Goal: Complete application form: Complete application form

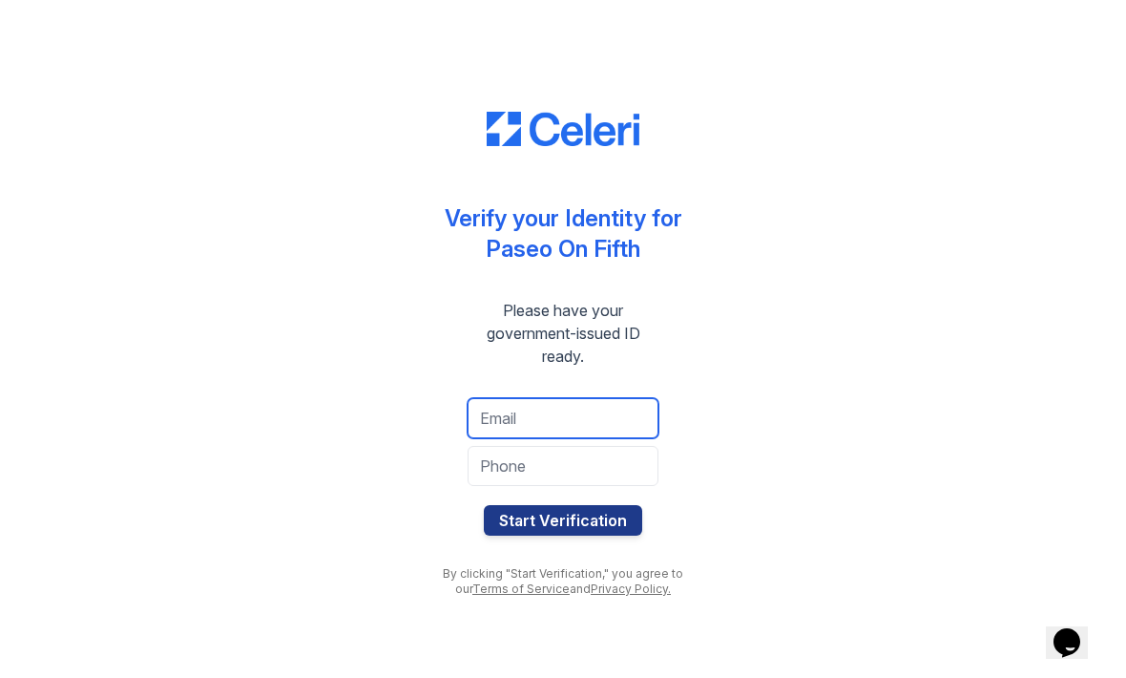
click at [579, 416] on input "email" at bounding box center [563, 418] width 191 height 40
type input "[PERSON_NAME][EMAIL_ADDRESS][DOMAIN_NAME]"
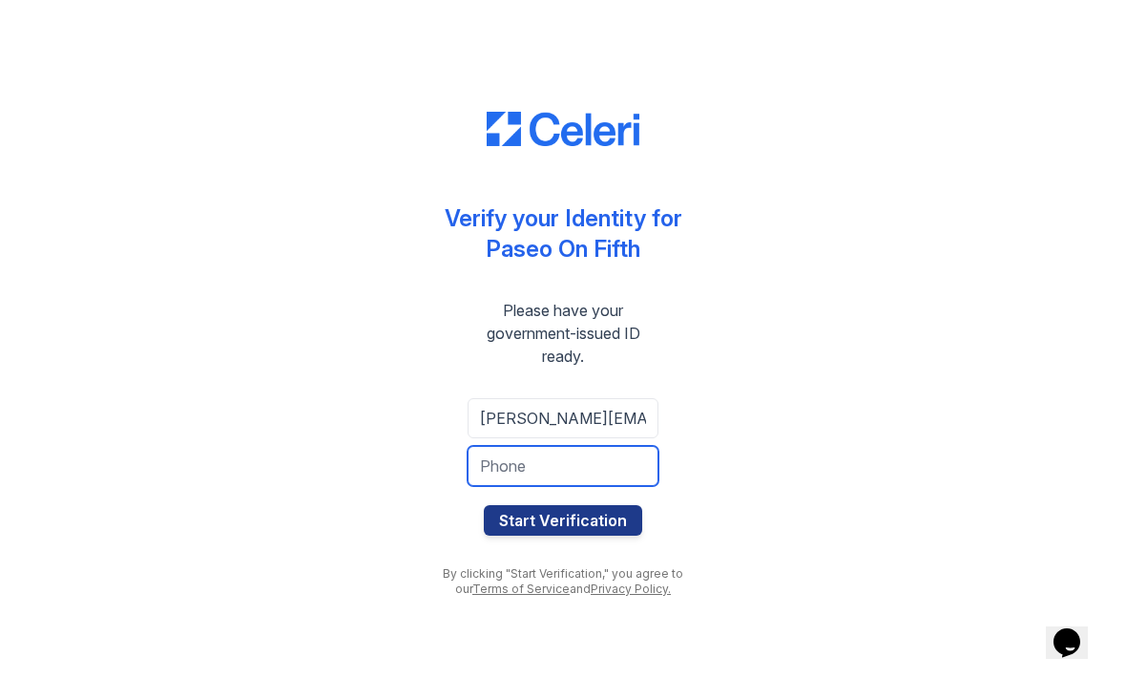
type input "6123690414"
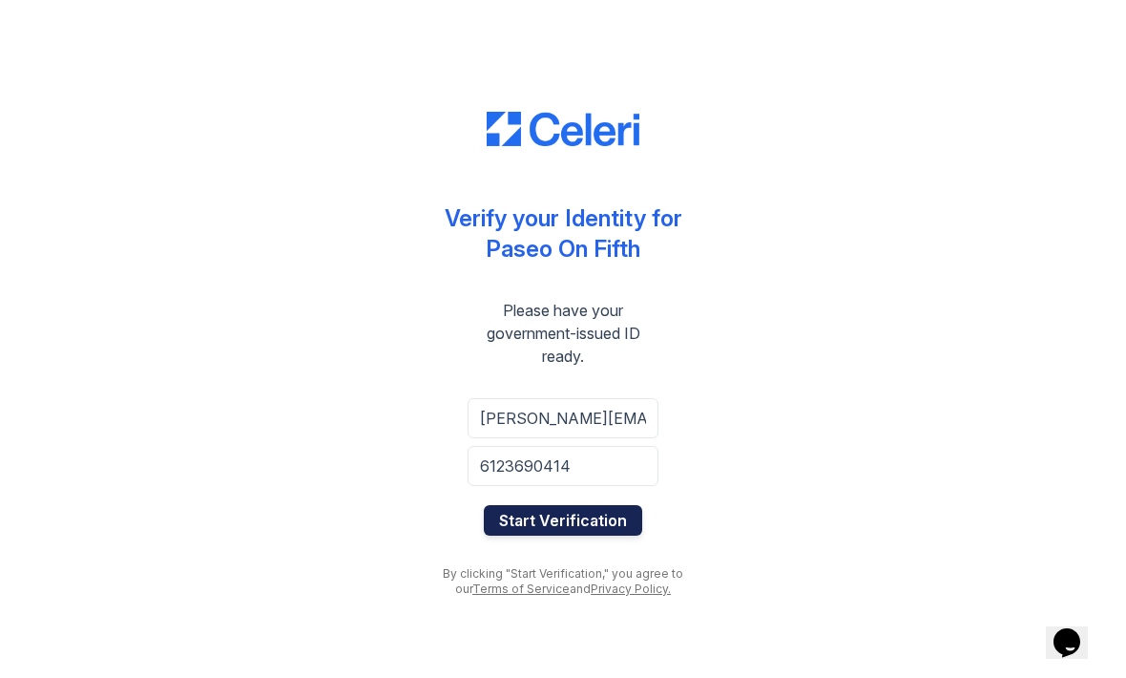
click at [584, 516] on button "Start Verification" at bounding box center [563, 520] width 158 height 31
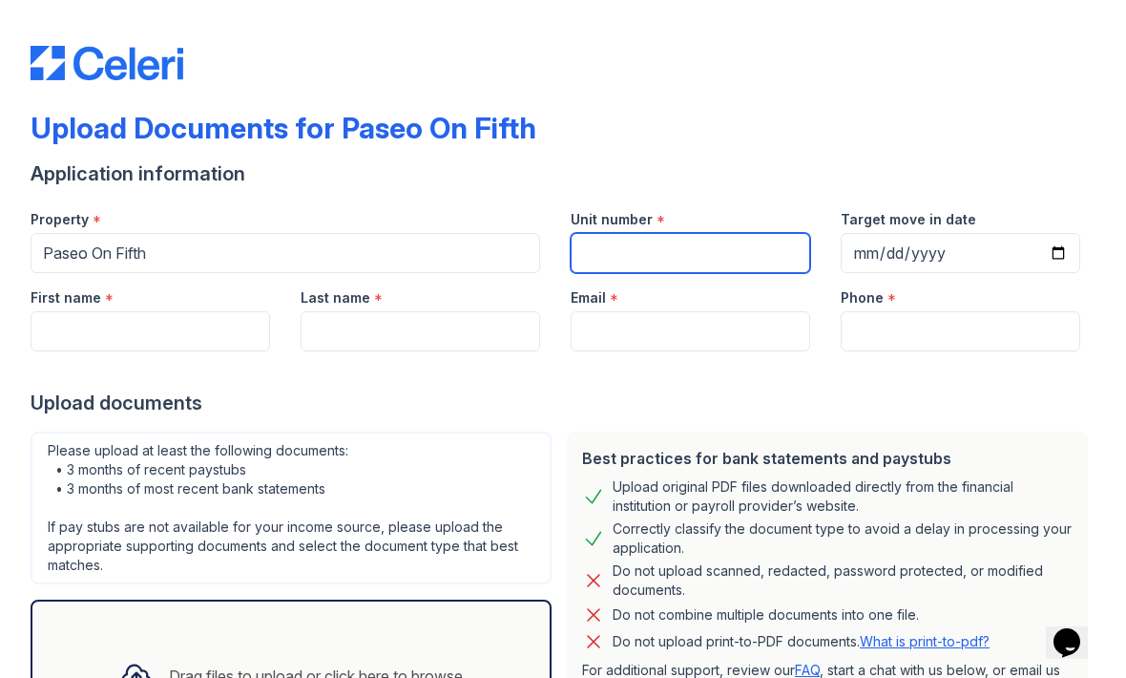
click at [677, 260] on input "Unit number" at bounding box center [691, 253] width 240 height 40
type input "415"
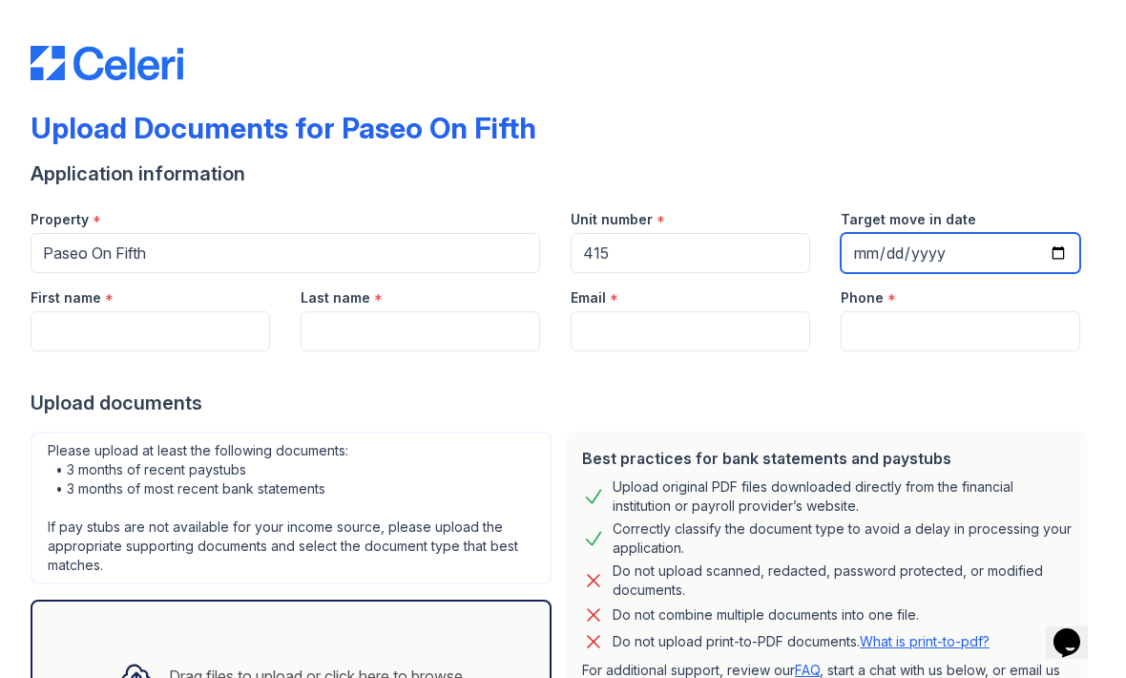
click at [902, 243] on input "Target move in date" at bounding box center [961, 253] width 240 height 40
type input "2025-11-01"
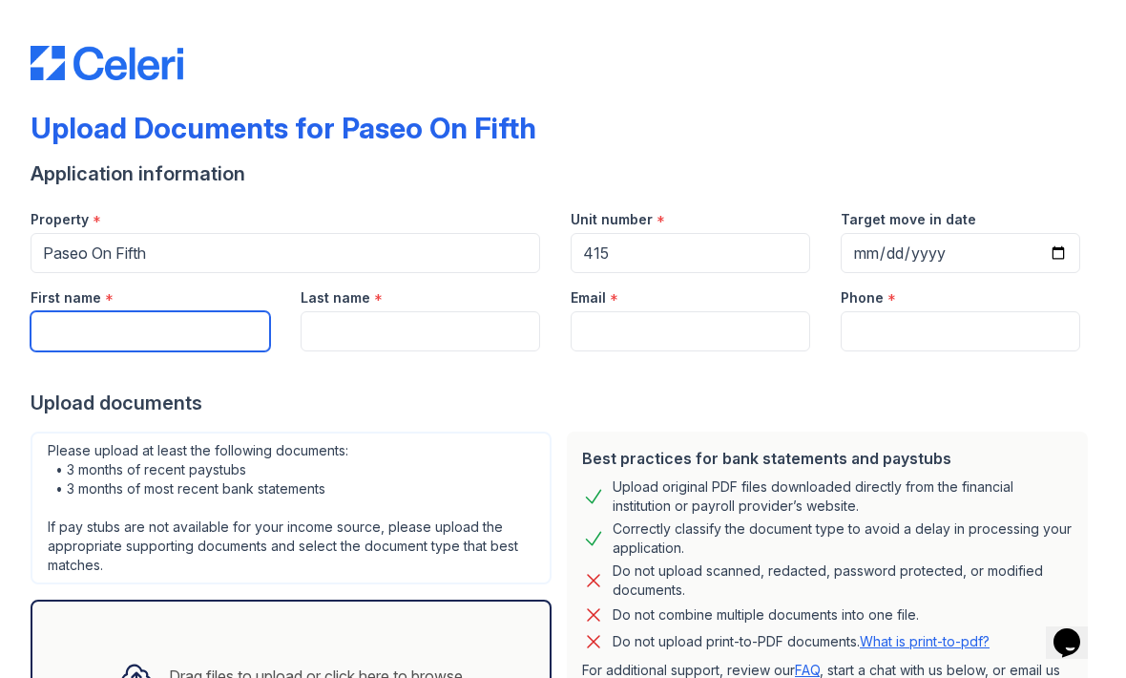
click at [214, 337] on input "First name" at bounding box center [151, 331] width 240 height 40
type input "Andrea"
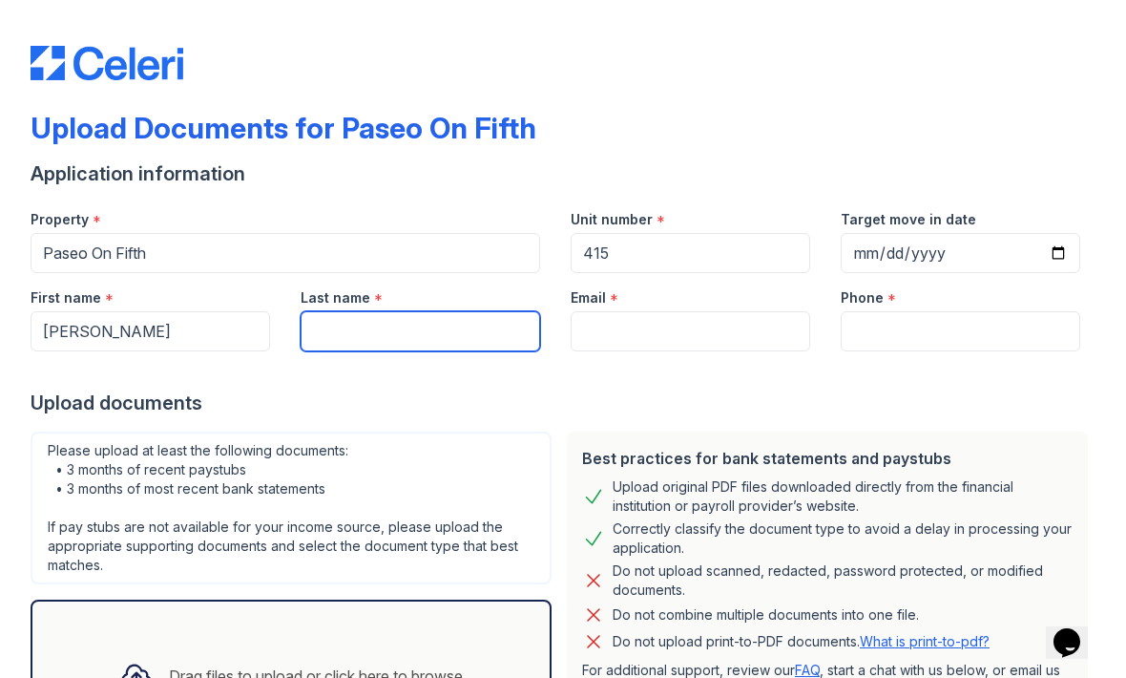
click at [419, 331] on input "Last name" at bounding box center [421, 331] width 240 height 40
type input "Mueller"
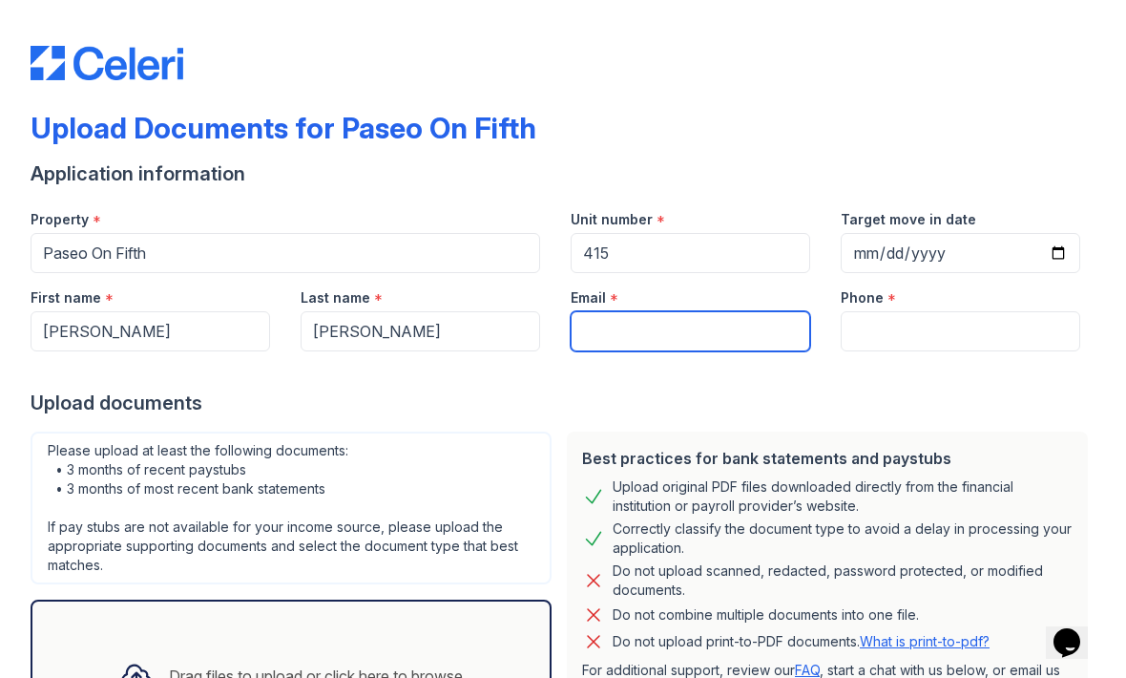
click at [651, 322] on input "Email" at bounding box center [691, 331] width 240 height 40
type input "[PERSON_NAME][EMAIL_ADDRESS][DOMAIN_NAME]"
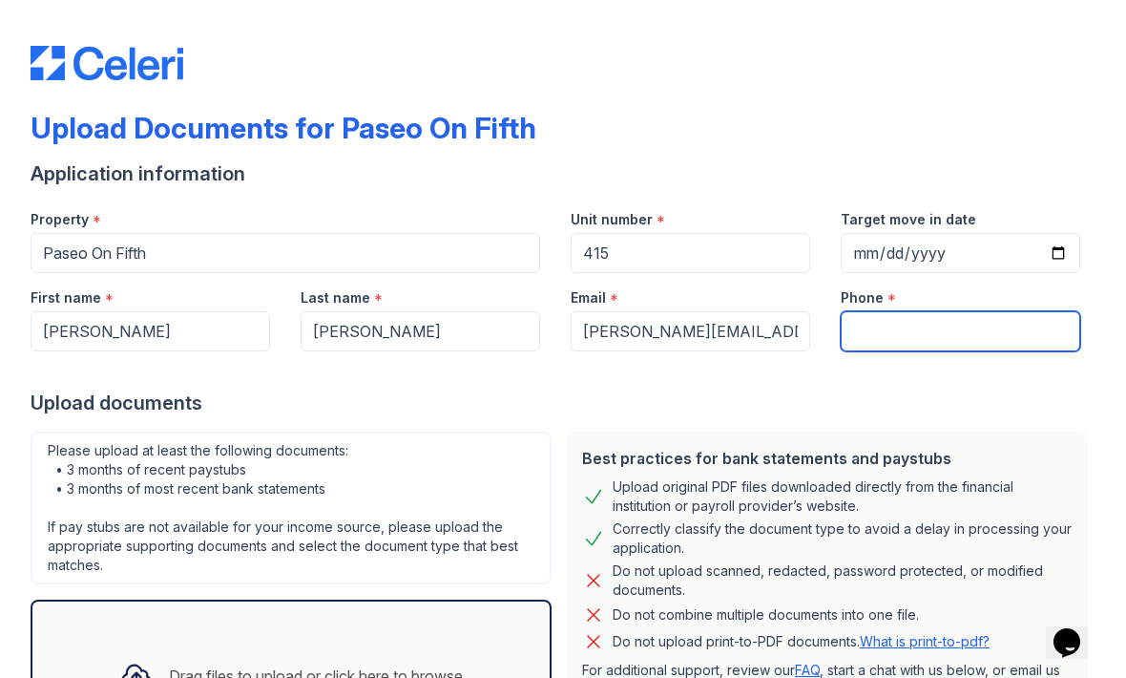
type input "6123690414"
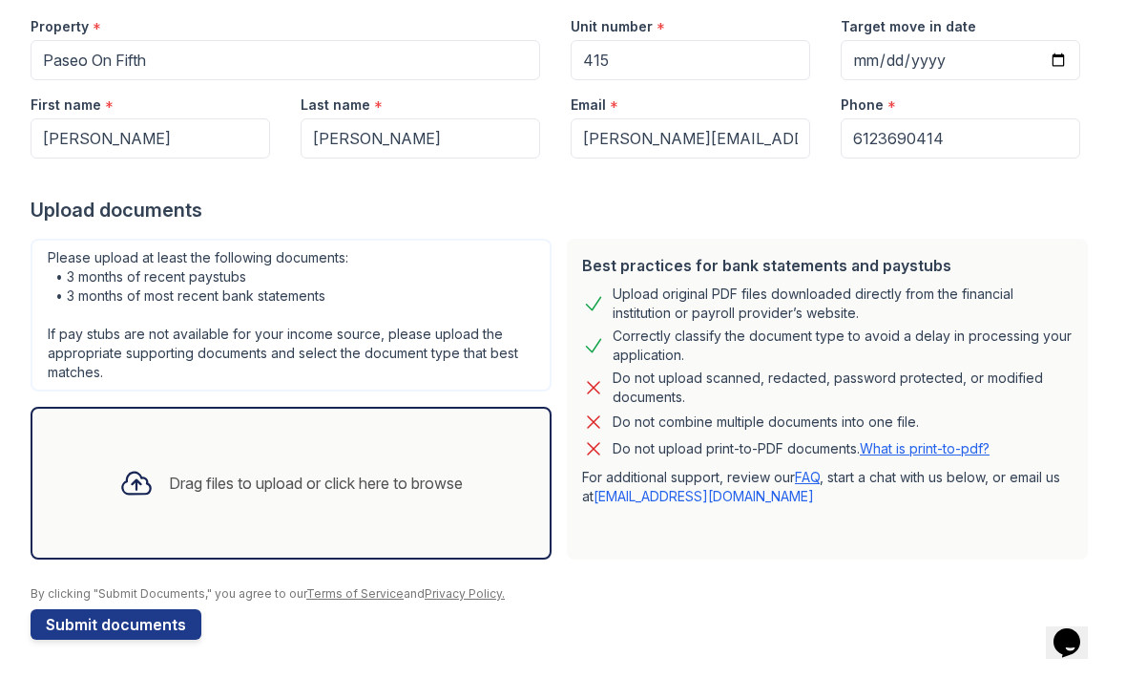
scroll to position [193, 0]
click at [315, 494] on div "Drag files to upload or click here to browse" at bounding box center [291, 482] width 374 height 65
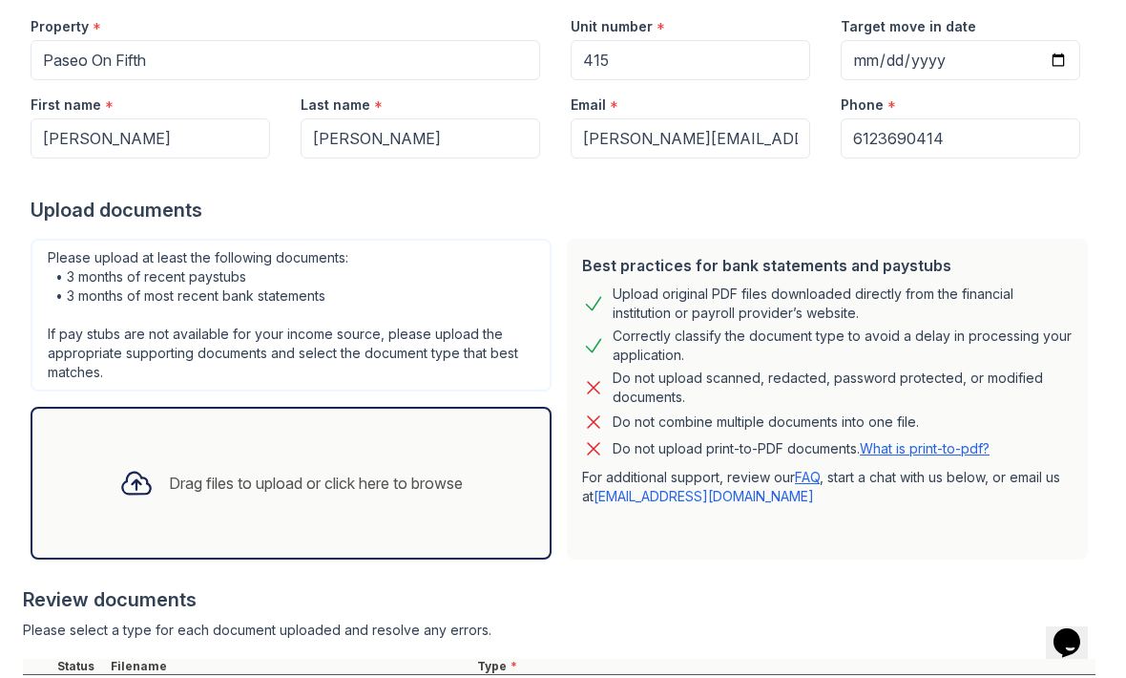
click at [472, 493] on div "Drag files to upload or click here to browse" at bounding box center [291, 482] width 374 height 65
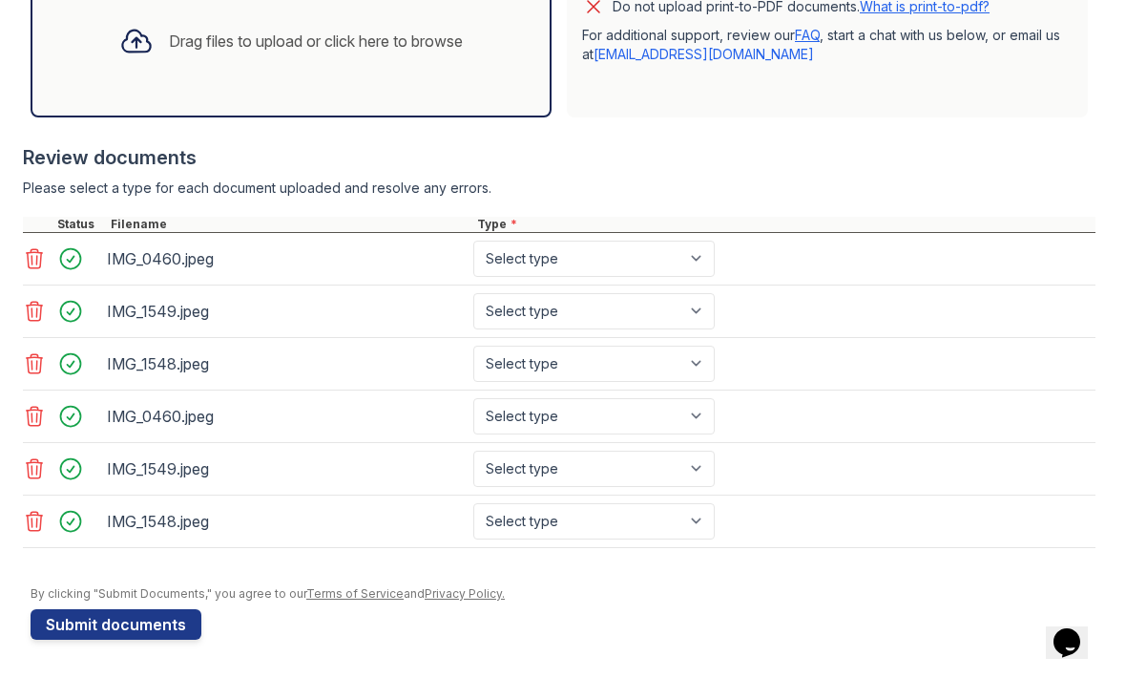
scroll to position [635, 0]
click at [154, 508] on div "IMG_1548.jpeg" at bounding box center [286, 521] width 359 height 31
click at [32, 513] on icon at bounding box center [34, 521] width 23 height 23
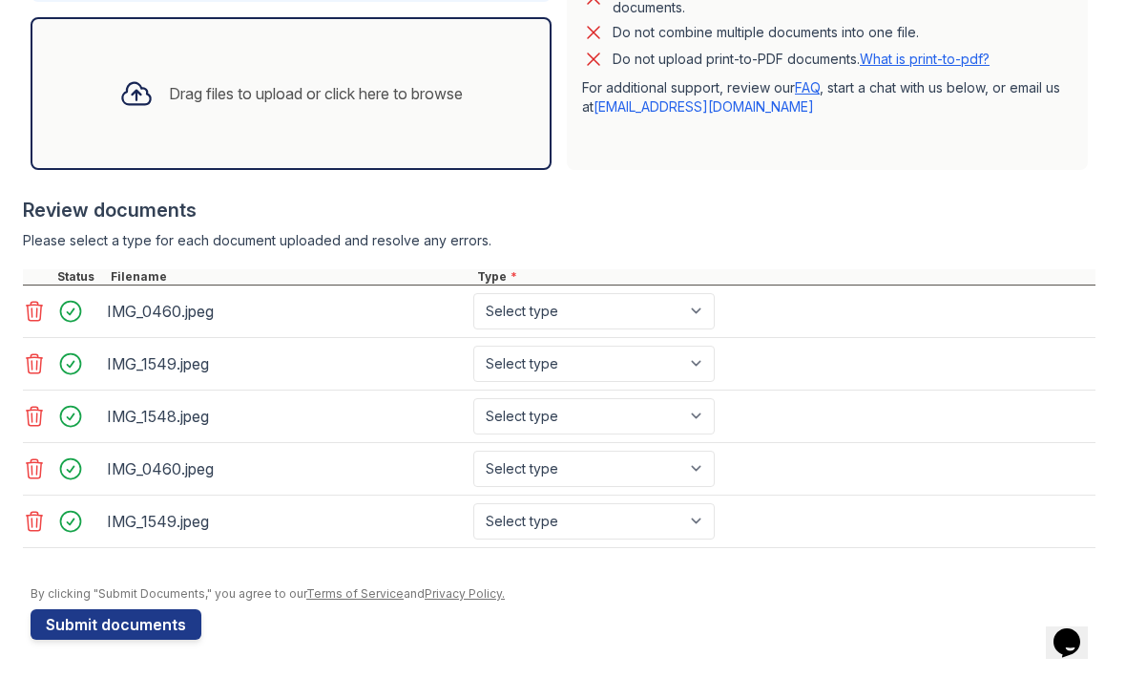
scroll to position [582, 0]
click at [42, 515] on icon at bounding box center [35, 521] width 16 height 19
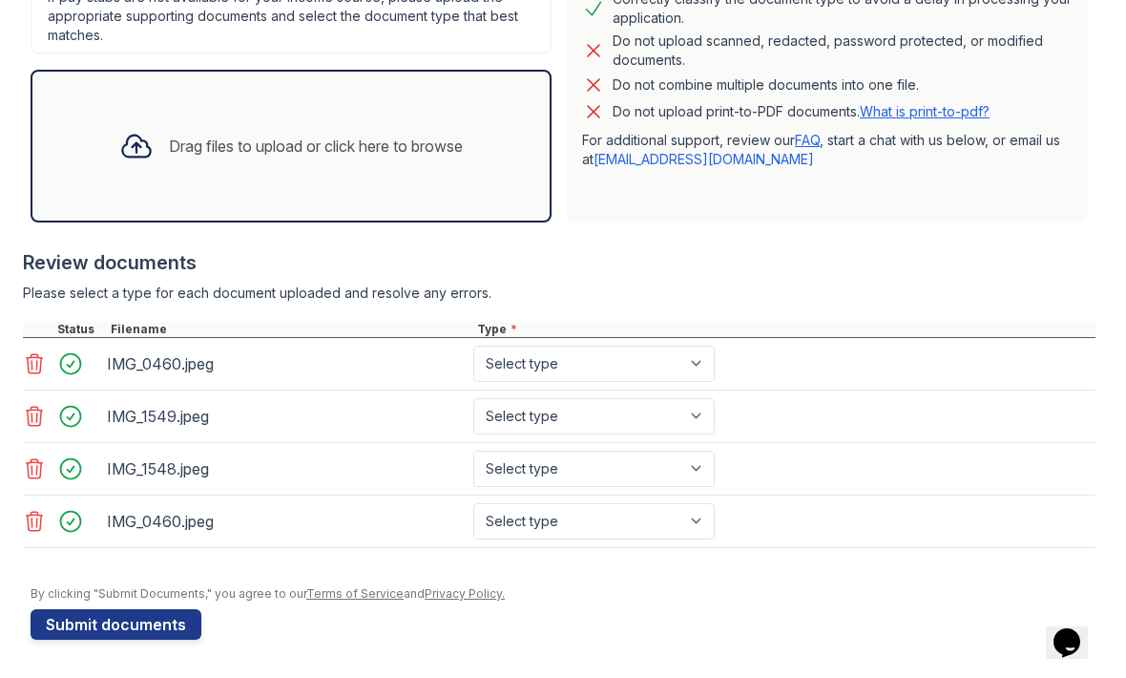
click at [31, 510] on icon at bounding box center [34, 521] width 23 height 23
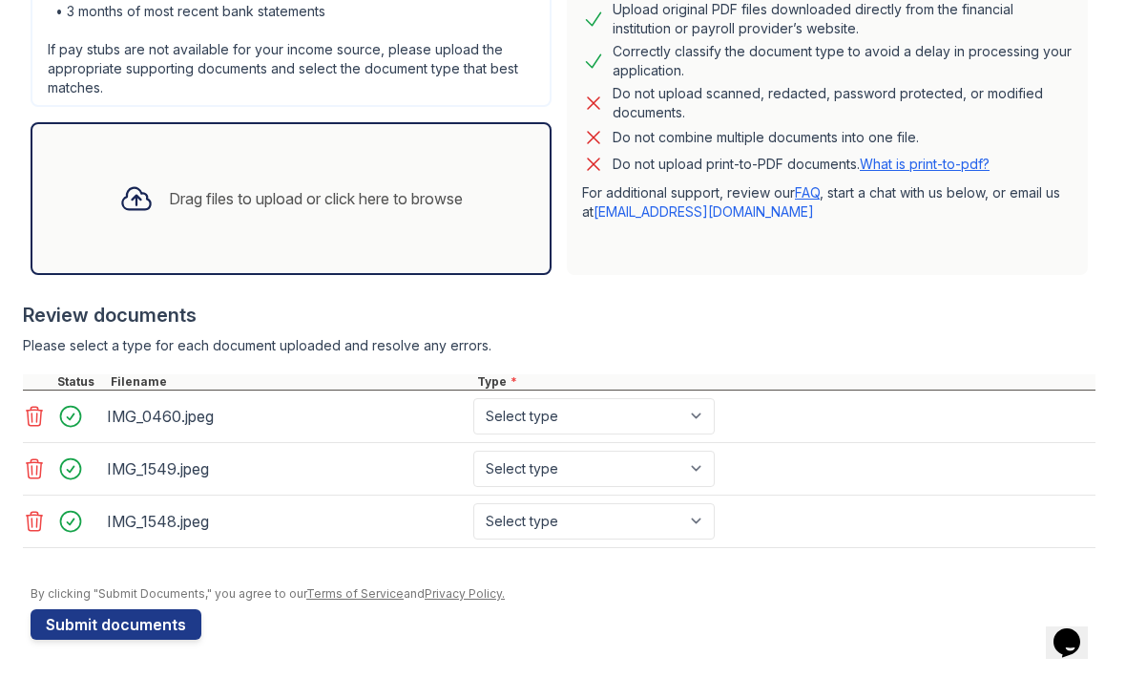
scroll to position [477, 0]
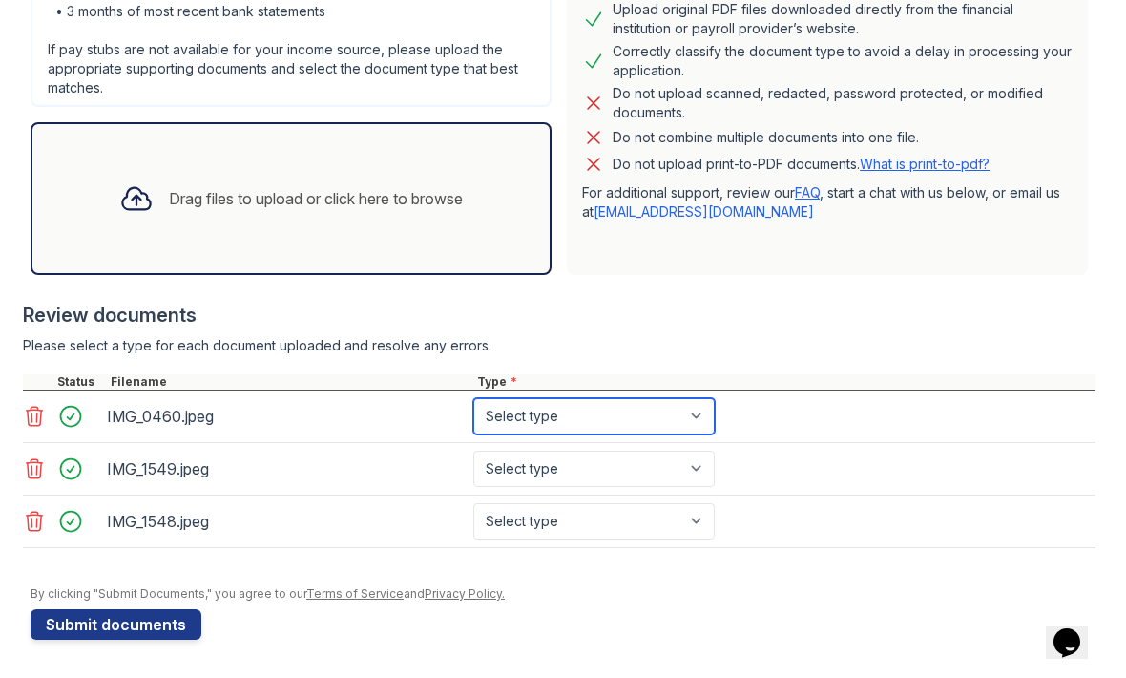
click at [702, 409] on select "Select type Paystub Bank Statement Offer Letter Tax Documents Benefit Award Let…" at bounding box center [593, 416] width 241 height 36
select select "bank_statement"
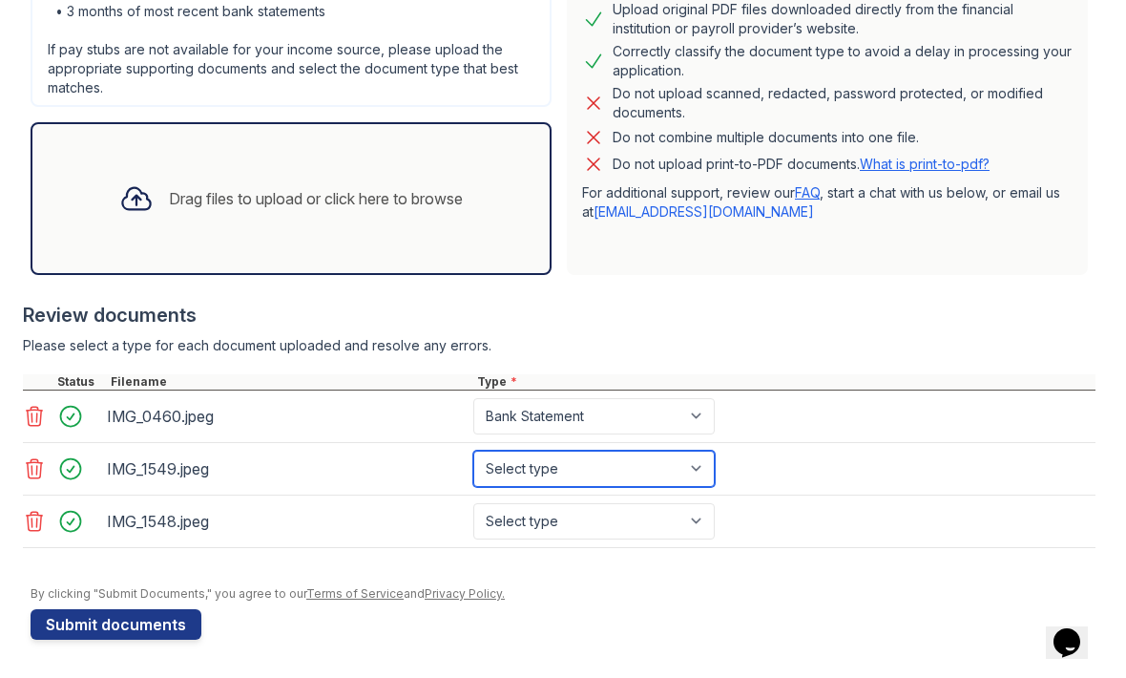
click at [703, 459] on select "Select type Paystub Bank Statement Offer Letter Tax Documents Benefit Award Let…" at bounding box center [593, 468] width 241 height 36
select select "bank_statement"
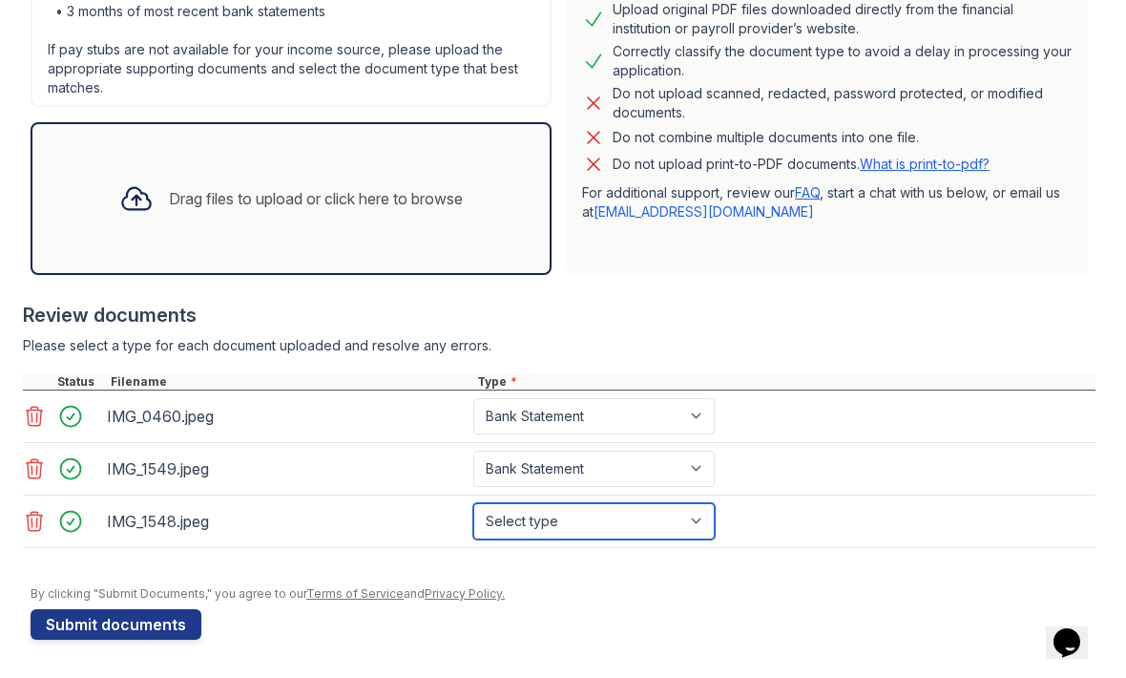
click at [702, 520] on select "Select type Paystub Bank Statement Offer Letter Tax Documents Benefit Award Let…" at bounding box center [593, 521] width 241 height 36
select select "tax_documents"
click at [409, 208] on div "Drag files to upload or click here to browse" at bounding box center [316, 198] width 294 height 23
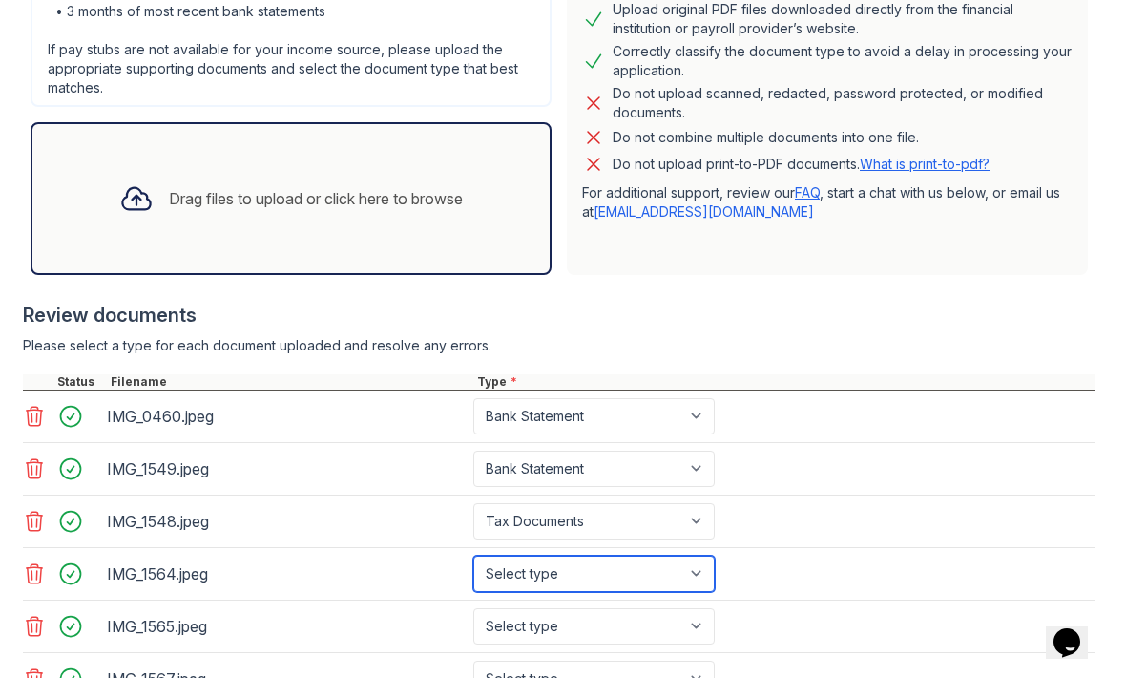
click at [702, 569] on select "Select type Paystub Bank Statement Offer Letter Tax Documents Benefit Award Let…" at bounding box center [593, 573] width 241 height 36
select select "bank_statement"
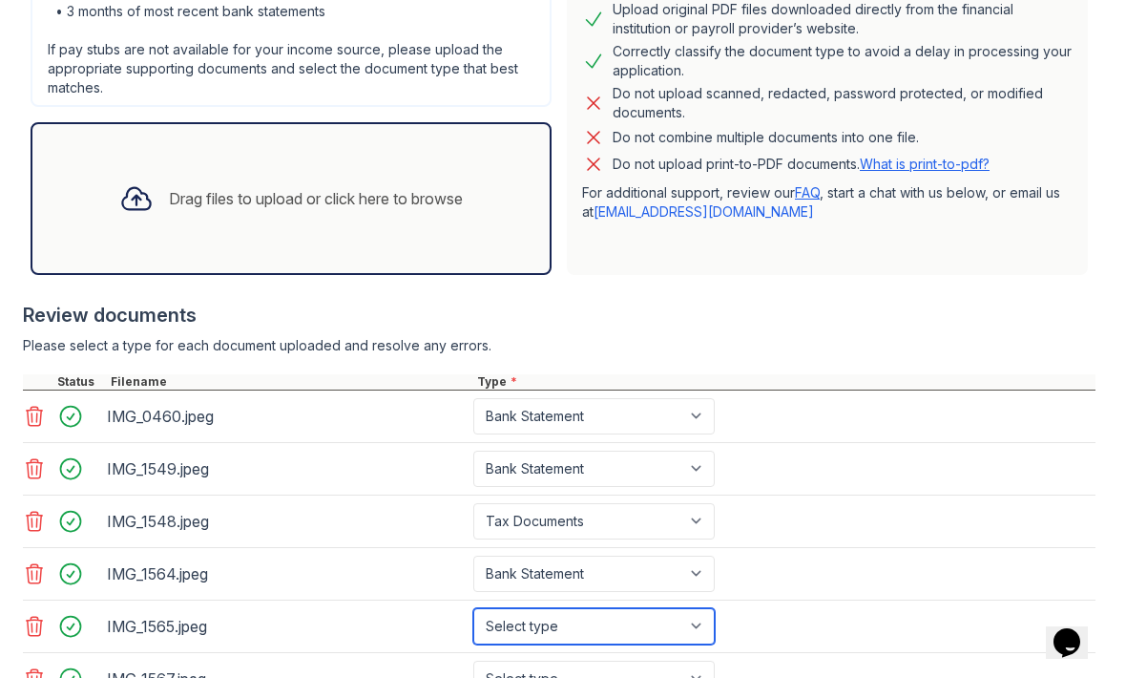
click at [702, 621] on select "Select type Paystub Bank Statement Offer Letter Tax Documents Benefit Award Let…" at bounding box center [593, 626] width 241 height 36
select select "bank_statement"
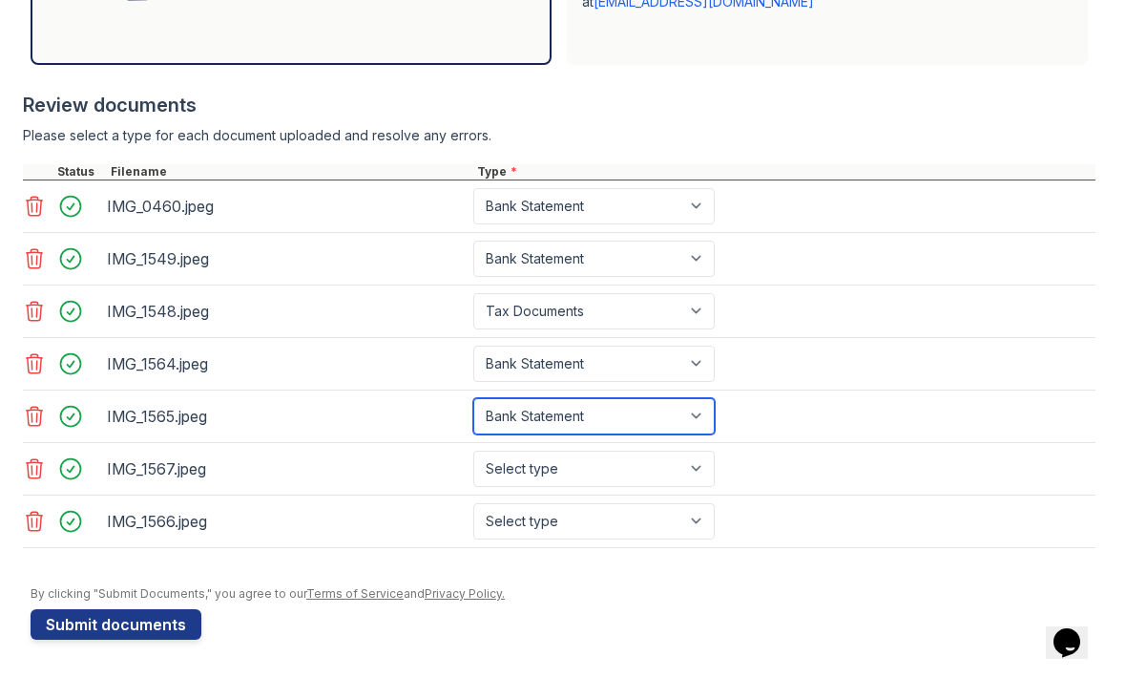
scroll to position [687, 0]
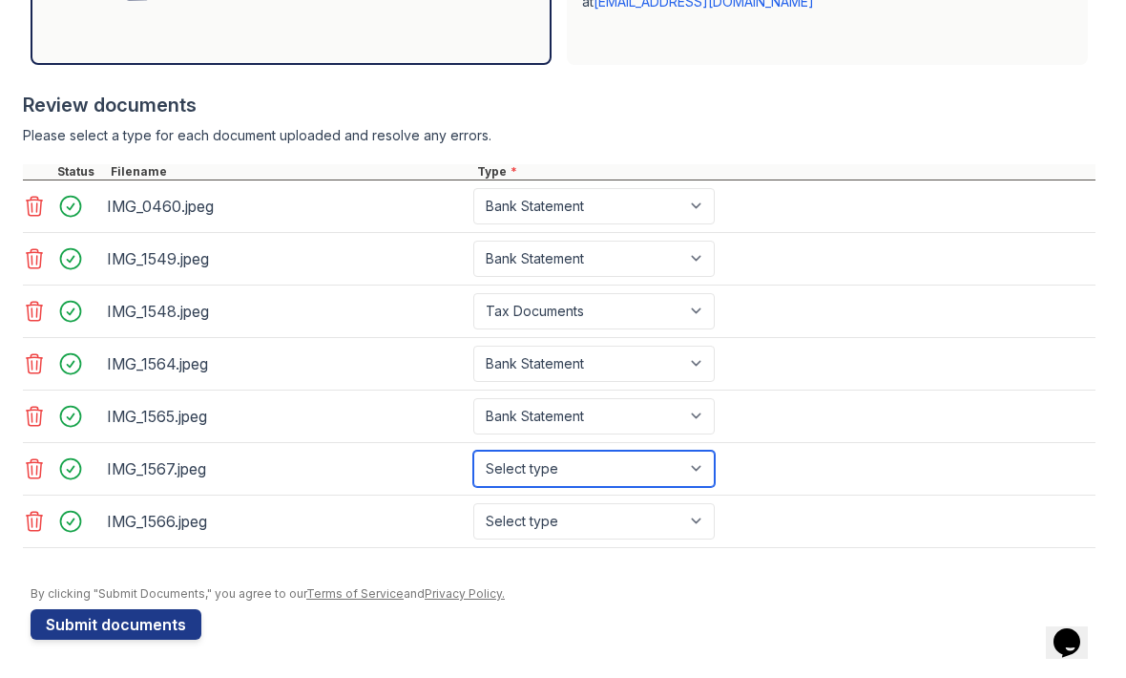
click at [692, 478] on select "Select type Paystub Bank Statement Offer Letter Tax Documents Benefit Award Let…" at bounding box center [593, 468] width 241 height 36
select select "bank_statement"
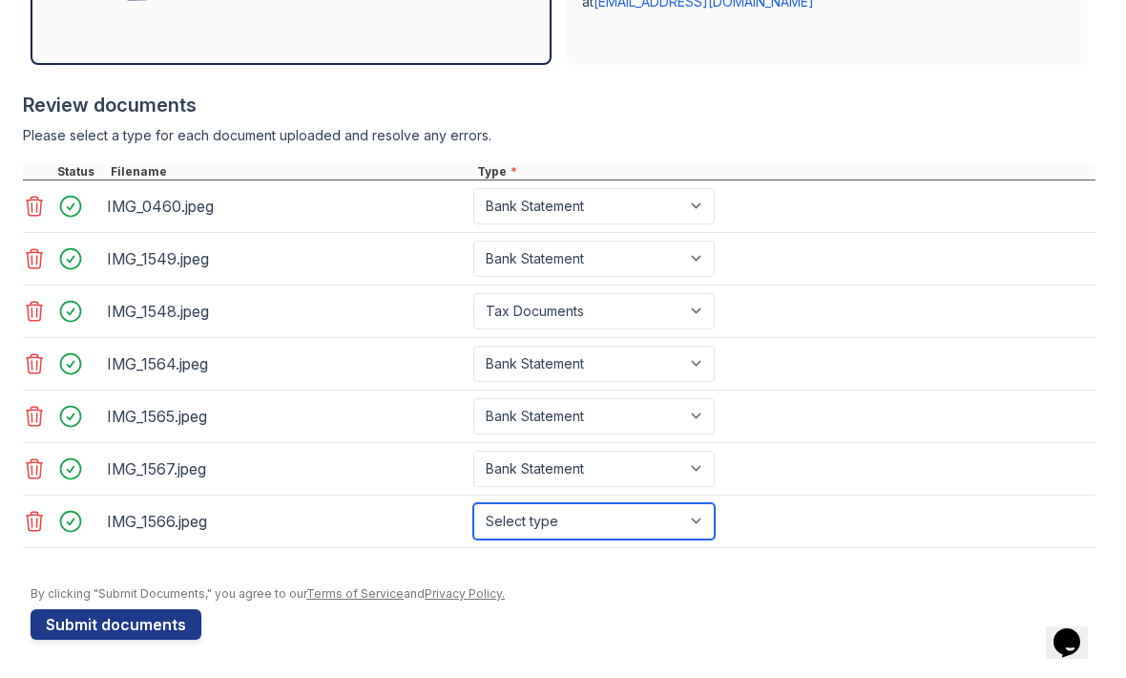
click at [701, 517] on select "Select type Paystub Bank Statement Offer Letter Tax Documents Benefit Award Let…" at bounding box center [593, 521] width 241 height 36
select select "bank_statement"
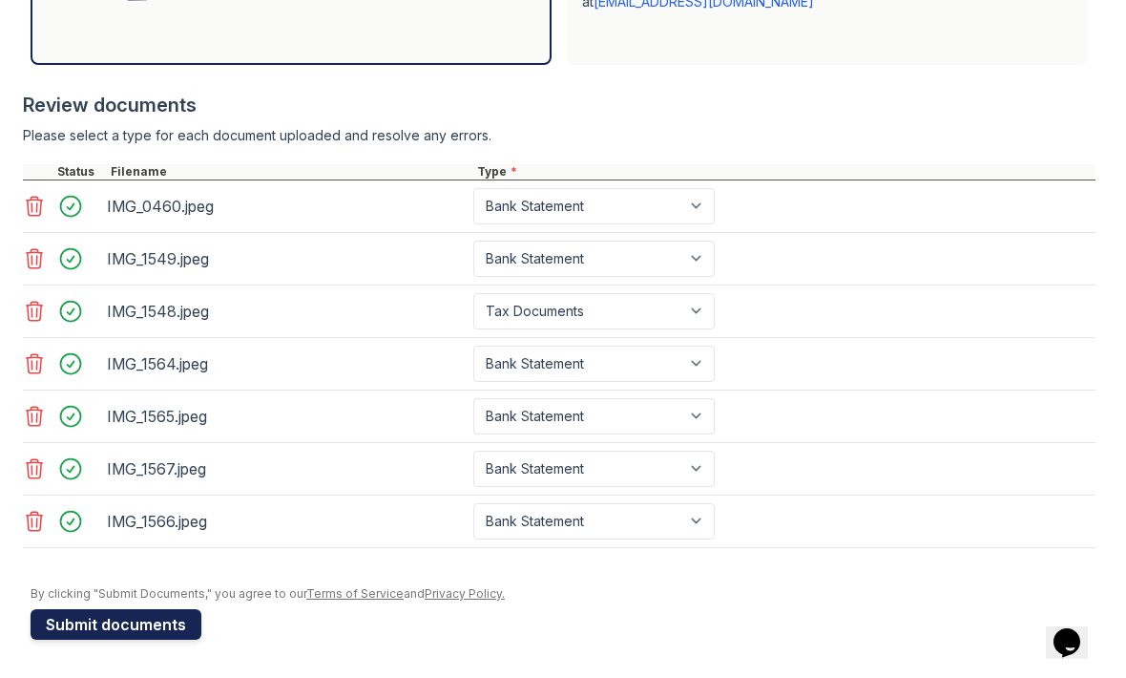
click at [139, 622] on button "Submit documents" at bounding box center [116, 624] width 171 height 31
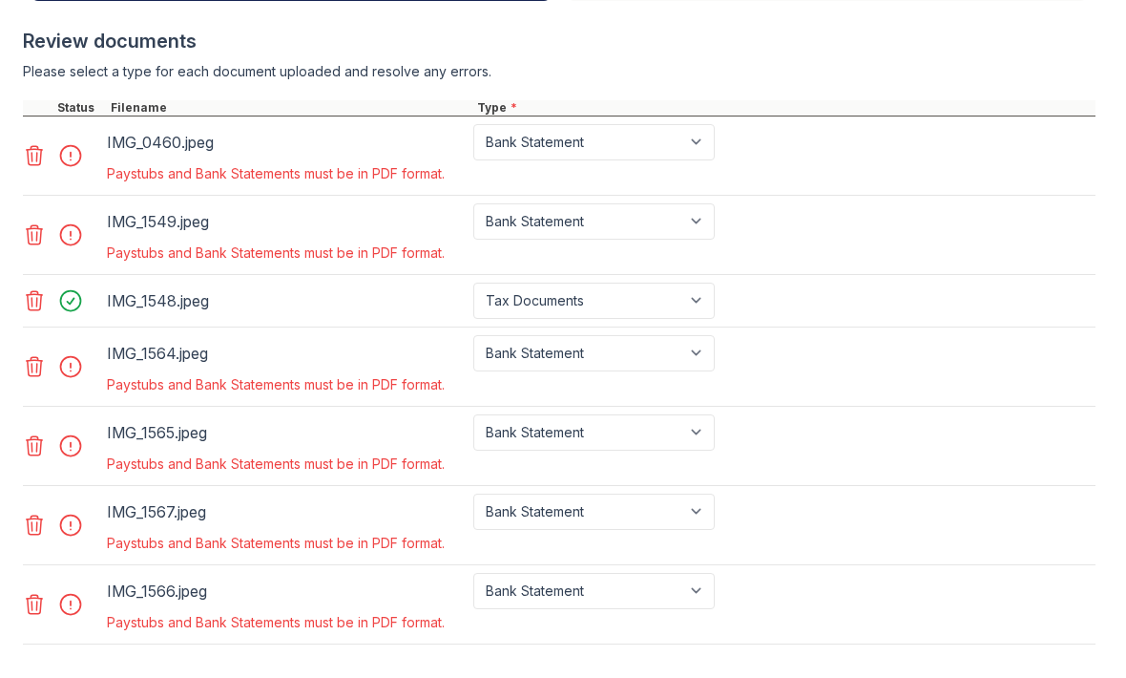
scroll to position [807, 0]
